Goal: Information Seeking & Learning: Learn about a topic

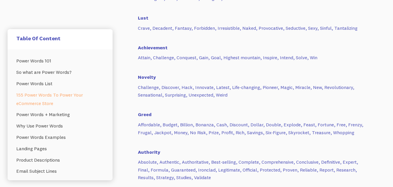
scroll to position [902, 0]
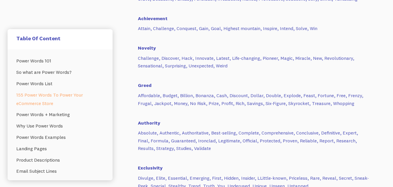
click at [145, 95] on p "Affordable, Budget, Billion, Bonanza, Cash, Discount, Dollar, Double, Explode, …" at bounding box center [254, 98] width 233 height 15
copy p "Affordable"
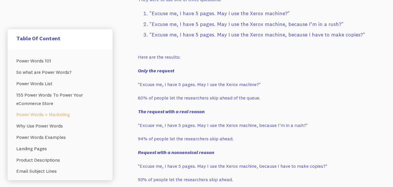
scroll to position [1164, 0]
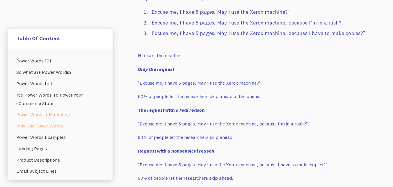
click at [53, 125] on link "Why Use Power Words" at bounding box center [60, 125] width 88 height 11
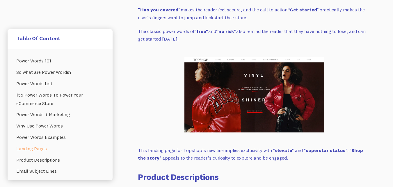
scroll to position [1850, 0]
